Goal: Browse casually

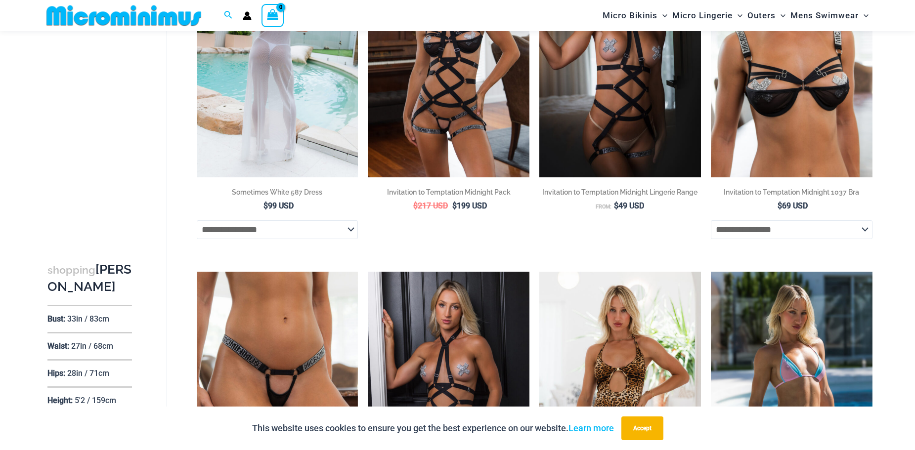
scroll to position [191, 0]
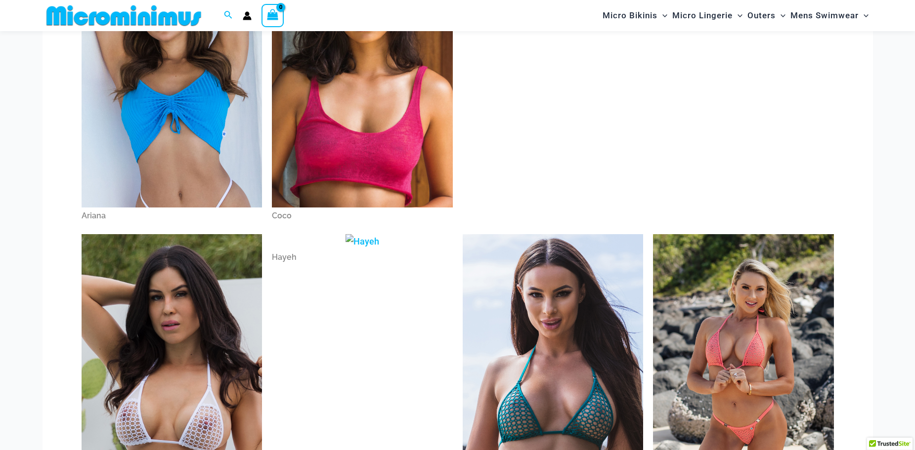
scroll to position [180, 0]
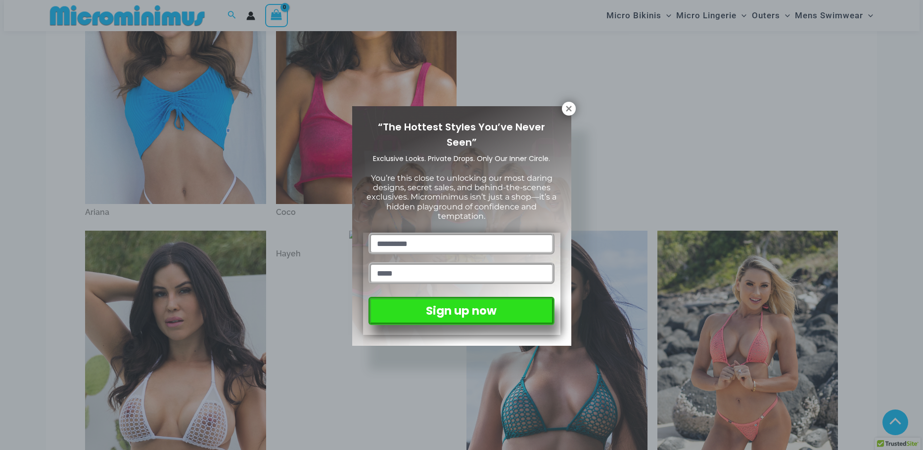
click at [569, 107] on icon at bounding box center [568, 108] width 9 height 9
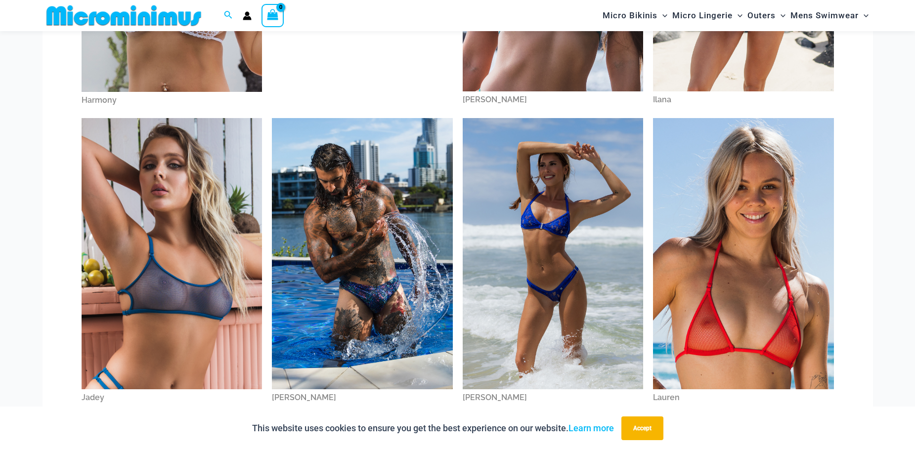
scroll to position [609, 0]
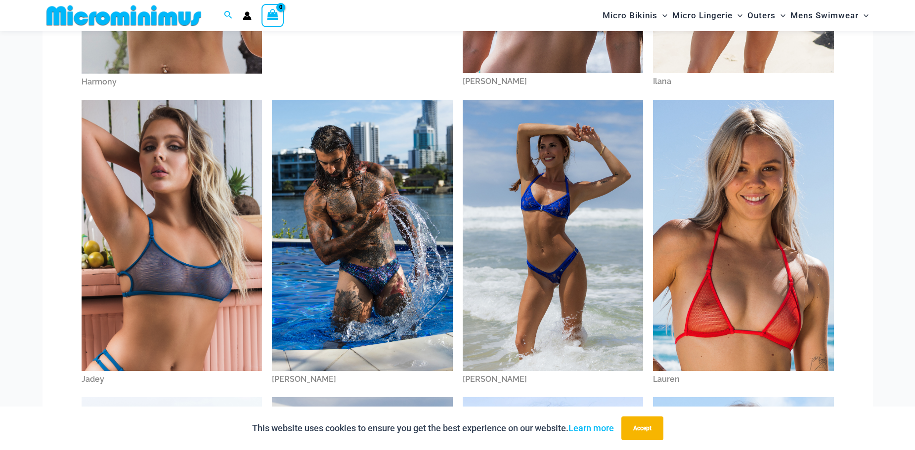
click at [522, 218] on img at bounding box center [553, 235] width 181 height 271
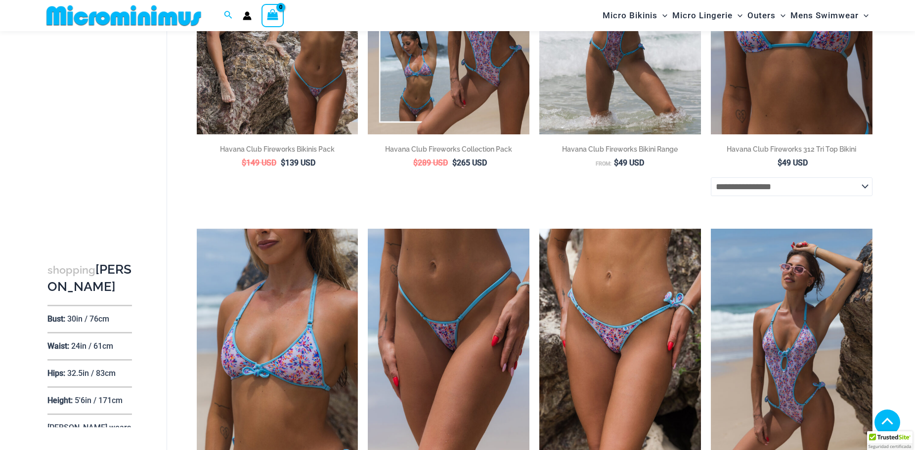
scroll to position [223, 0]
